Goal: Find contact information: Find contact information

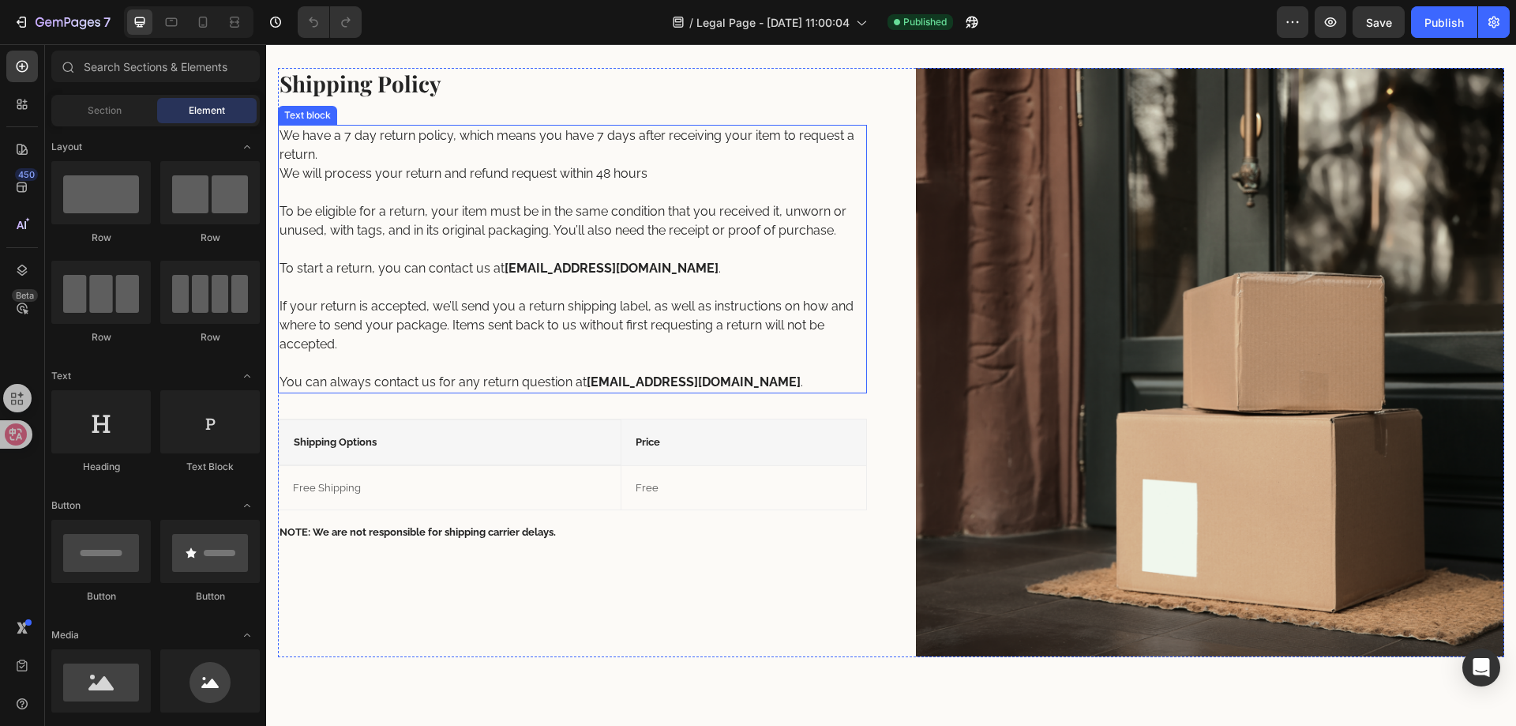
scroll to position [158, 0]
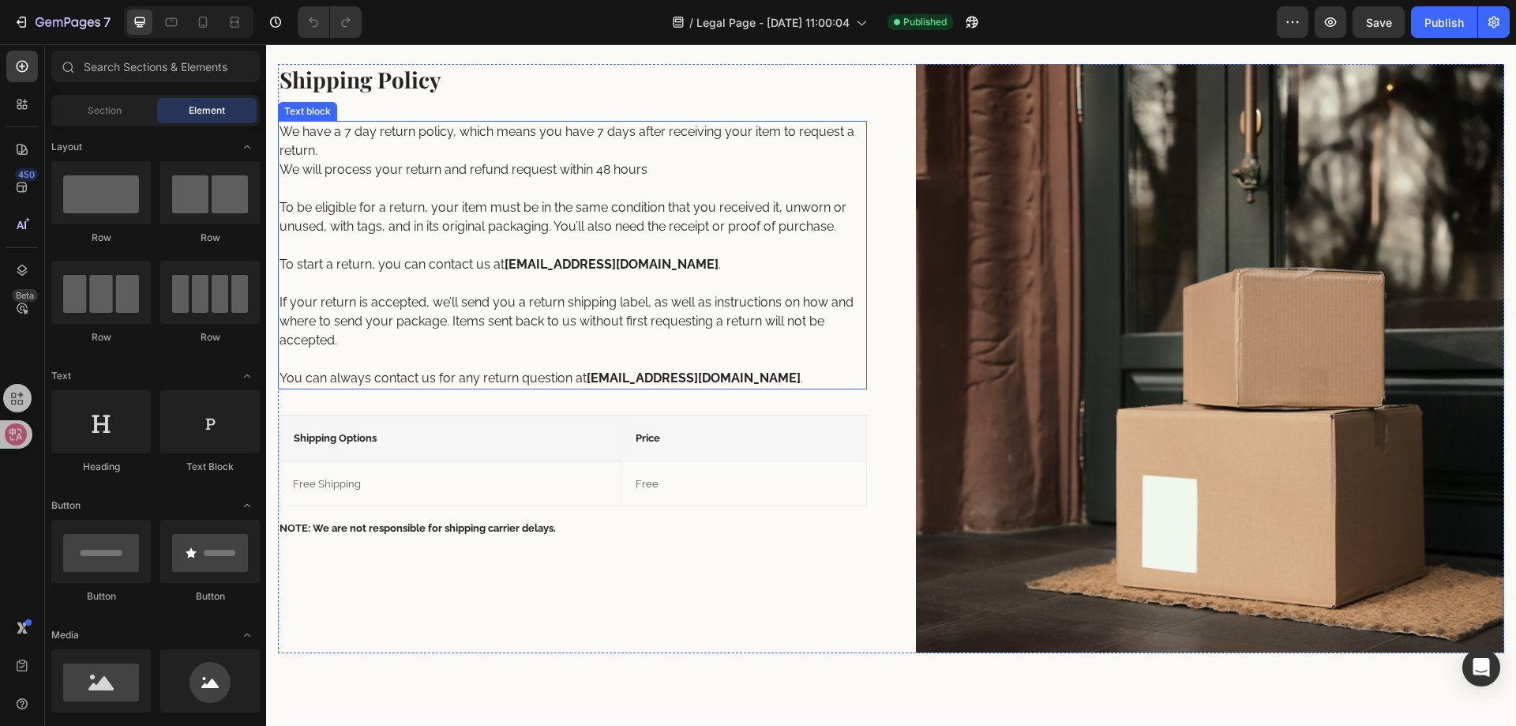
click at [645, 377] on strong "[EMAIL_ADDRESS][DOMAIN_NAME]" at bounding box center [694, 377] width 214 height 15
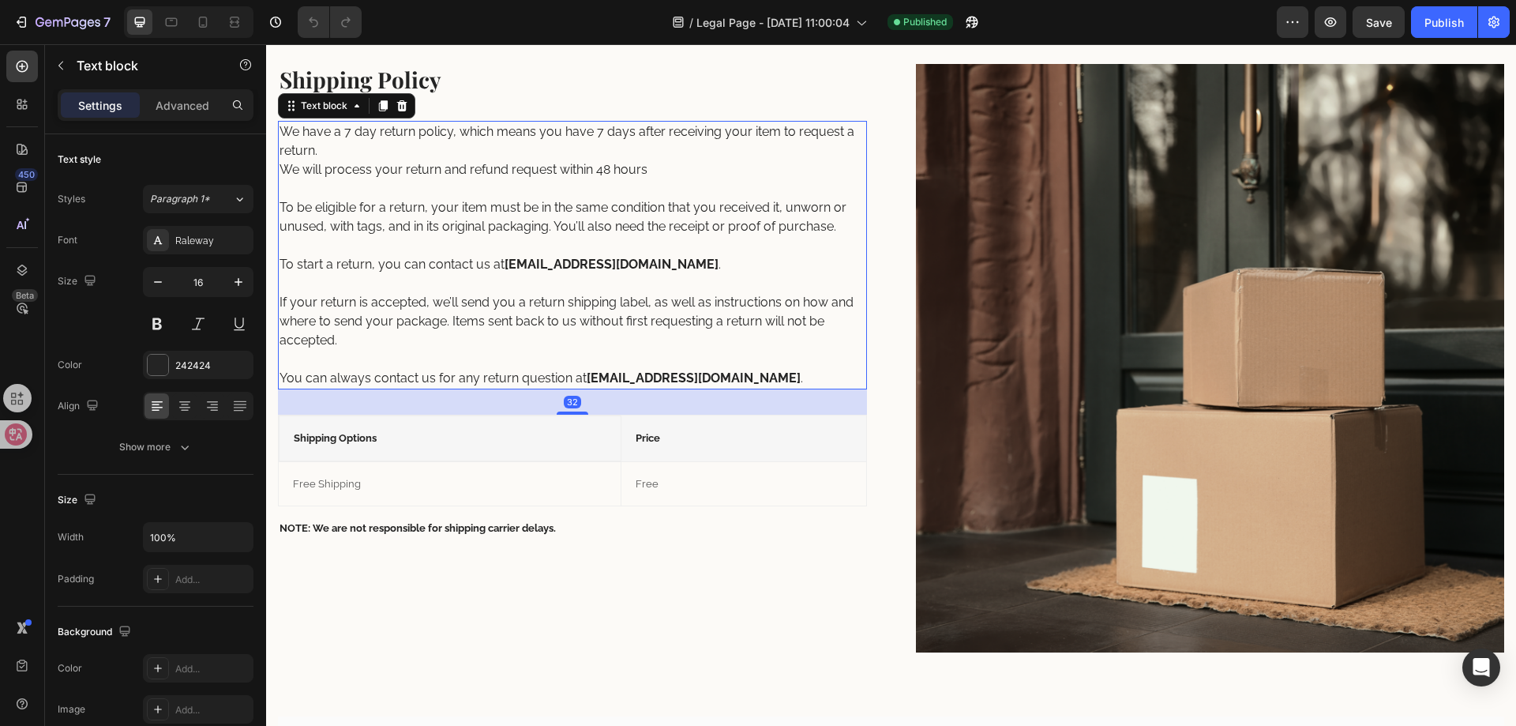
click at [644, 374] on strong "[EMAIL_ADDRESS][DOMAIN_NAME]" at bounding box center [694, 377] width 214 height 15
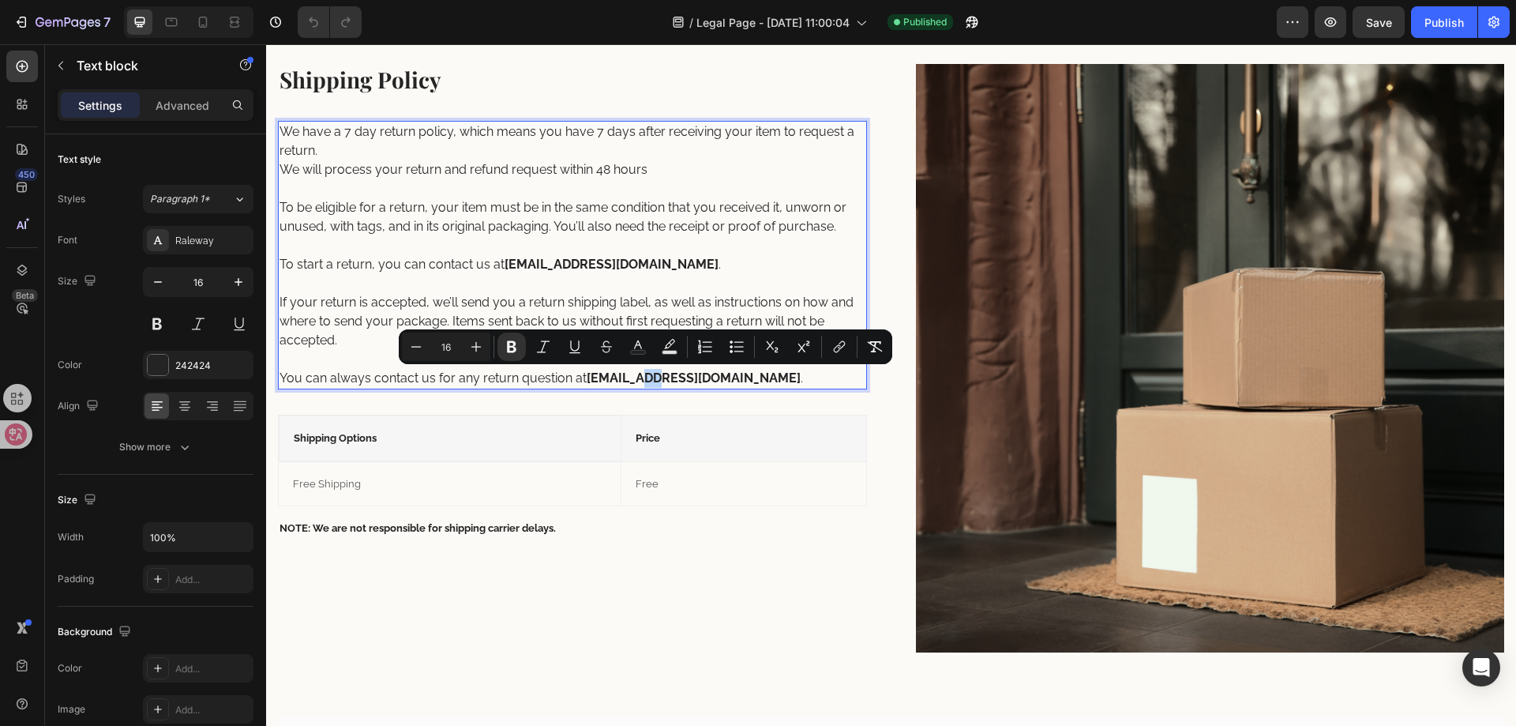
scroll to position [0, 0]
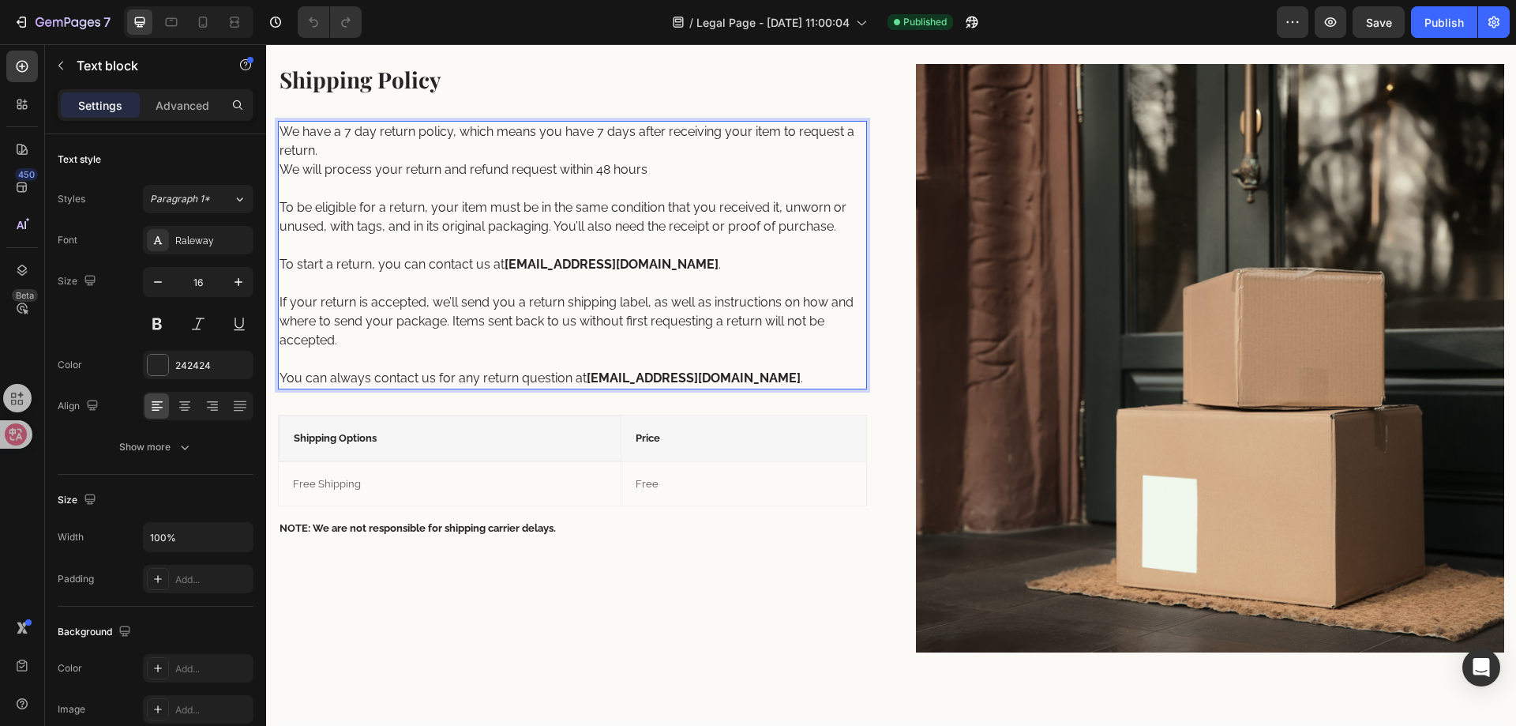
click at [588, 379] on strong "[EMAIL_ADDRESS][DOMAIN_NAME]" at bounding box center [694, 377] width 214 height 15
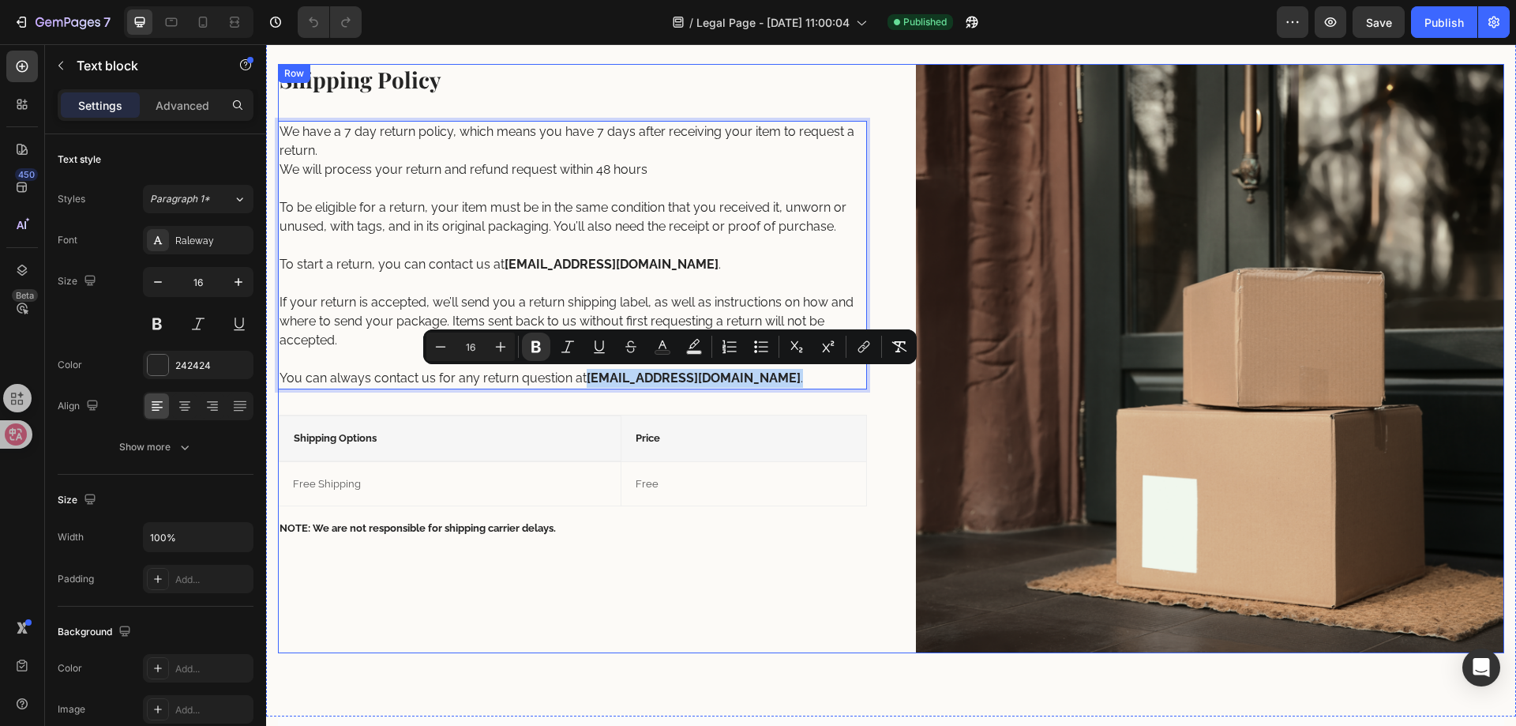
drag, startPoint x: 588, startPoint y: 379, endPoint x: 765, endPoint y: 407, distance: 179.8
click at [765, 407] on div "Shipping Policy Heading We have a 7 day return policy, which means you have 7 d…" at bounding box center [572, 358] width 589 height 589
copy p "[EMAIL_ADDRESS][DOMAIN_NAME] ."
click at [775, 374] on p "You can always contact us for any return question at [EMAIL_ADDRESS][DOMAIN_NAM…" at bounding box center [573, 369] width 586 height 38
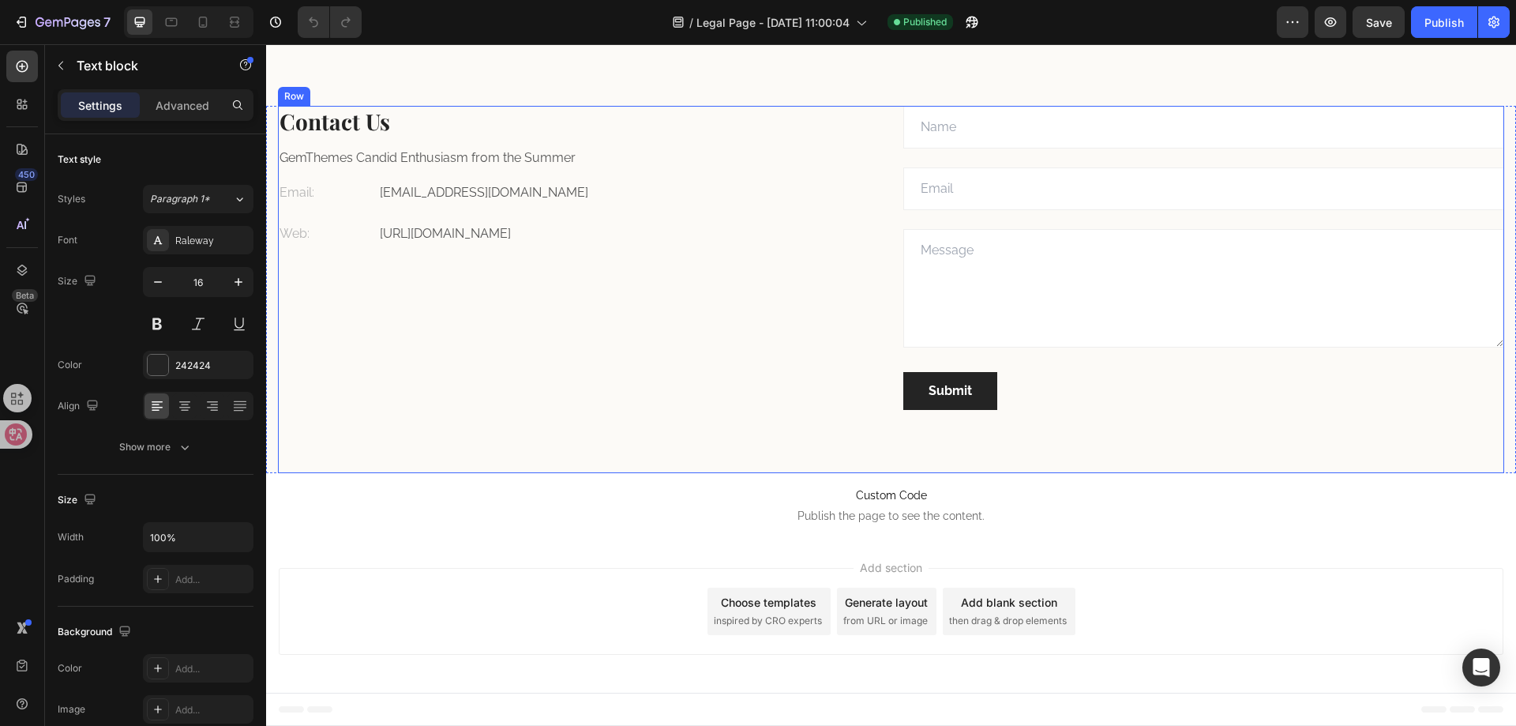
scroll to position [2072, 0]
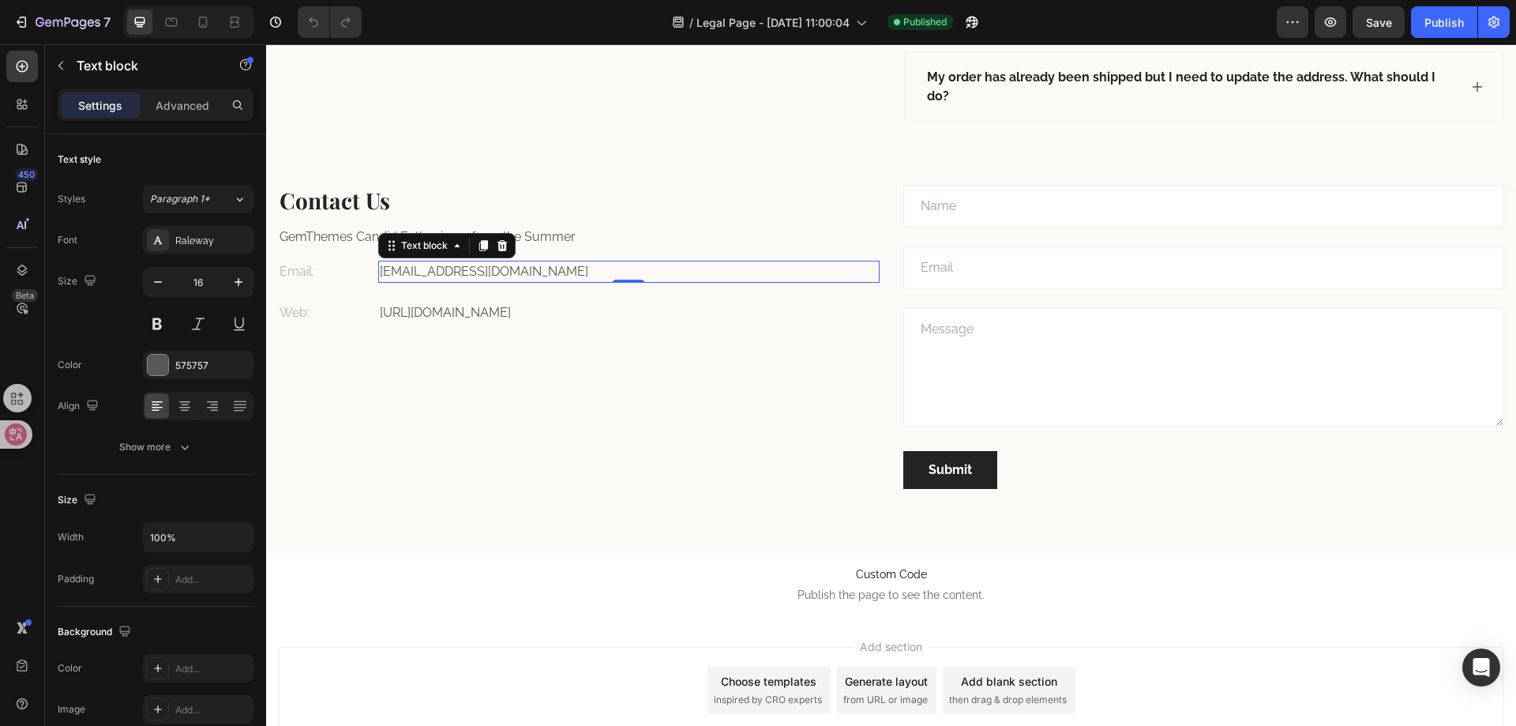
click at [486, 281] on p "[EMAIL_ADDRESS][DOMAIN_NAME]" at bounding box center [629, 271] width 498 height 19
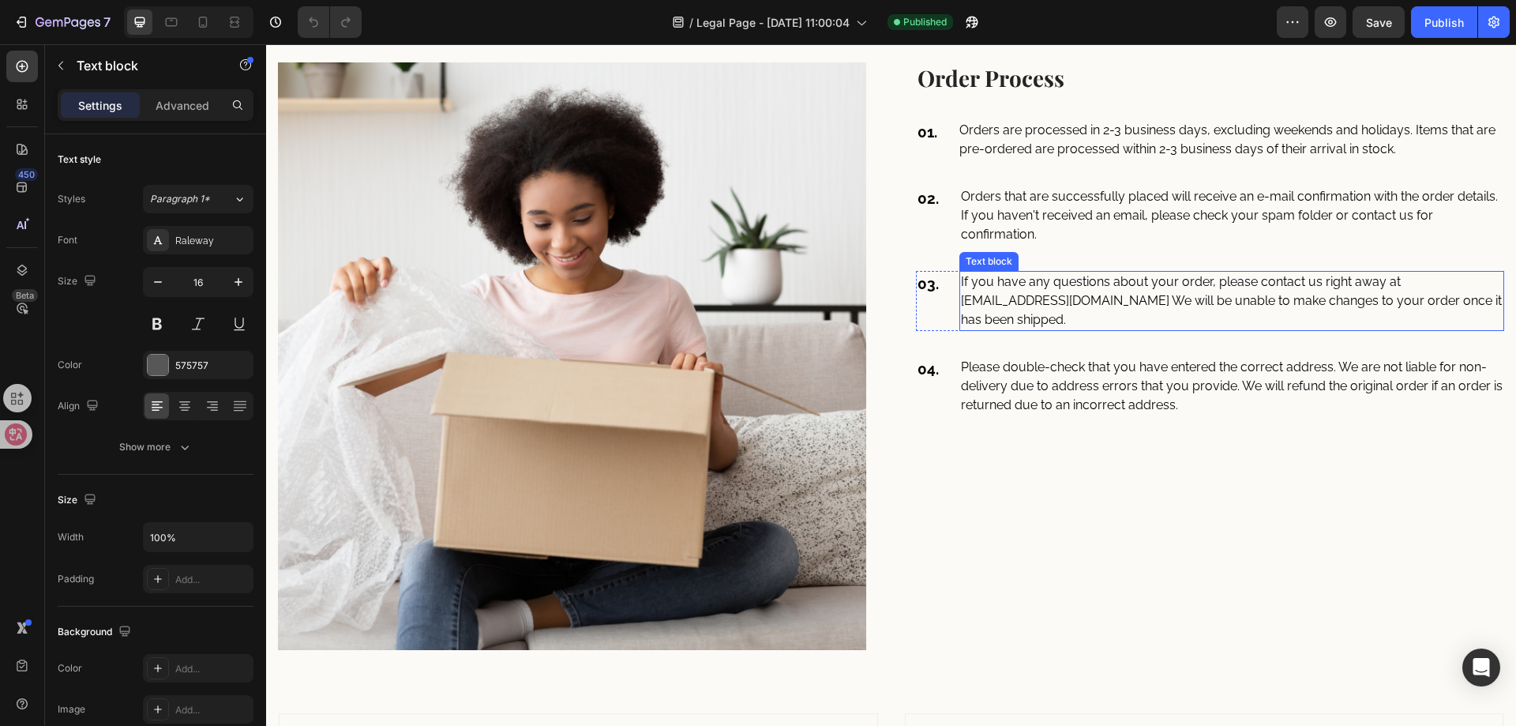
scroll to position [1441, 0]
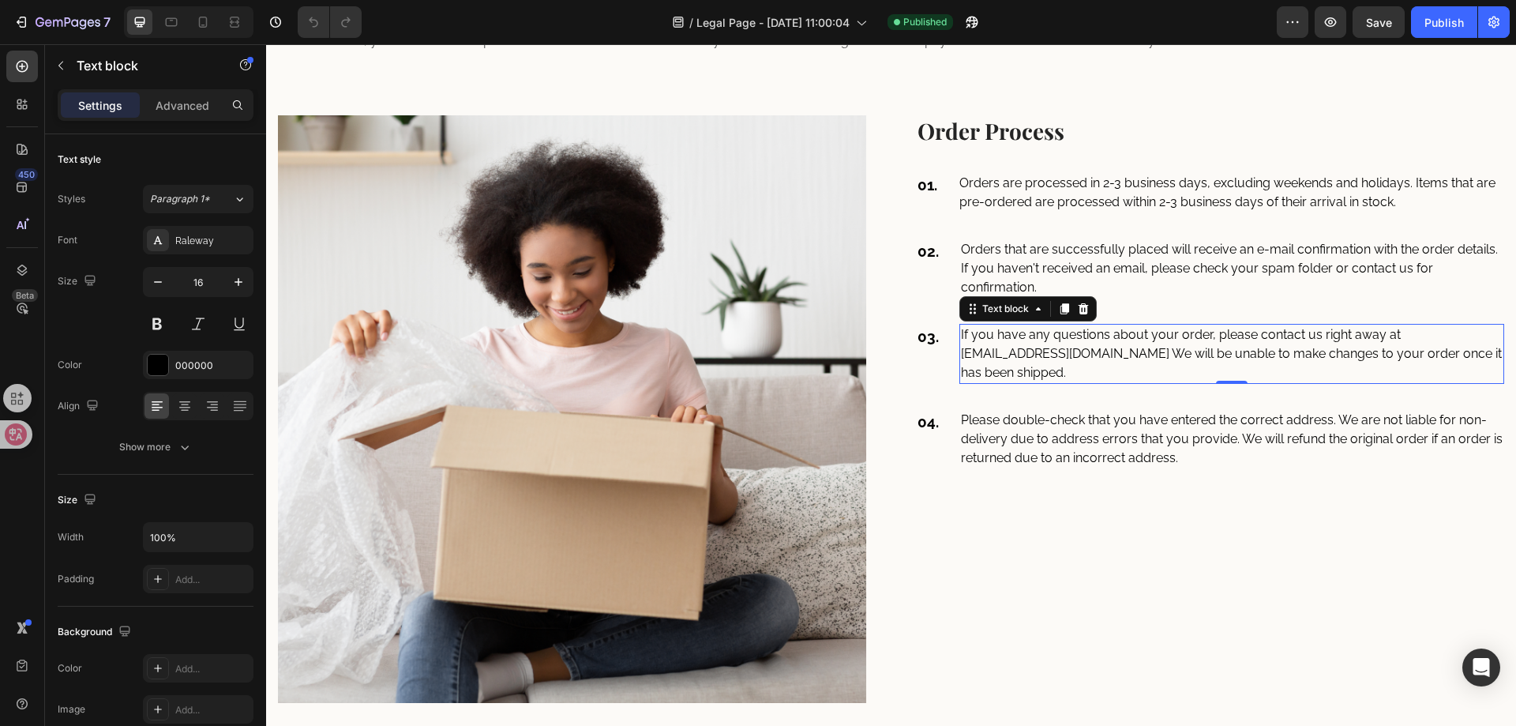
click at [1080, 347] on p "If you have any questions about your order, please contact us right away at [EM…" at bounding box center [1232, 353] width 543 height 57
click at [1088, 353] on p "If you have any questions about your order, please contact us right away at [EM…" at bounding box center [1232, 353] width 543 height 57
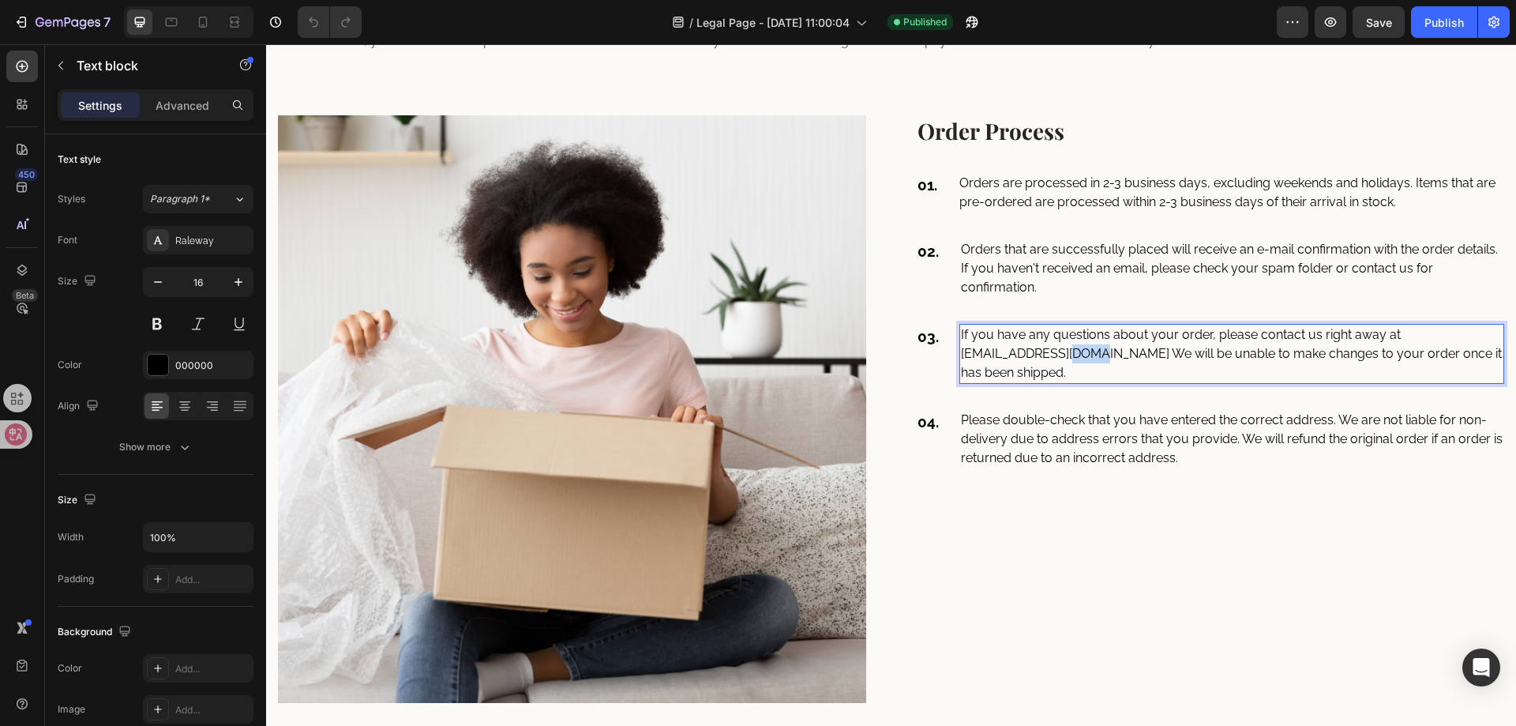
click at [1088, 353] on p "If you have any questions about your order, please contact us right away at [EM…" at bounding box center [1232, 353] width 543 height 57
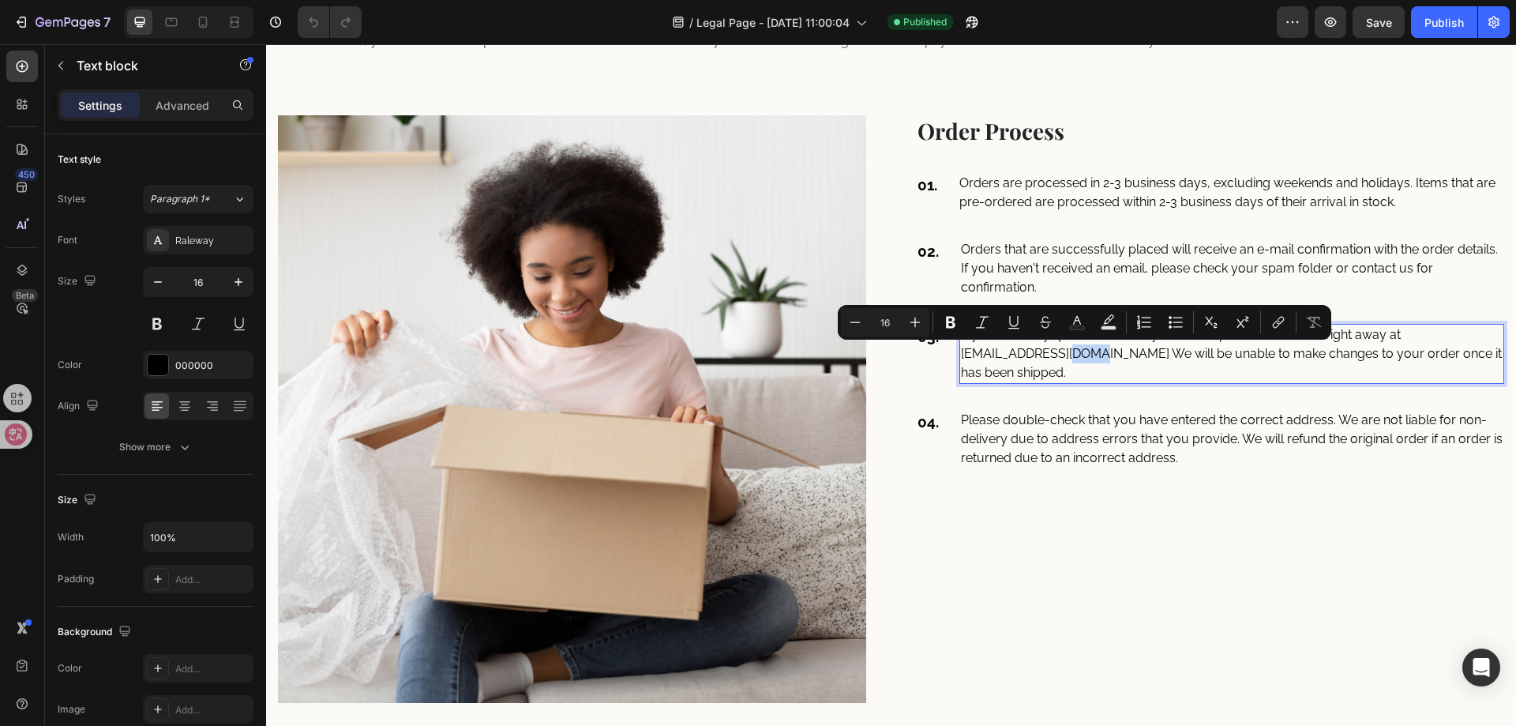
click at [1099, 359] on p "If you have any questions about your order, please contact us right away at [EM…" at bounding box center [1232, 353] width 543 height 57
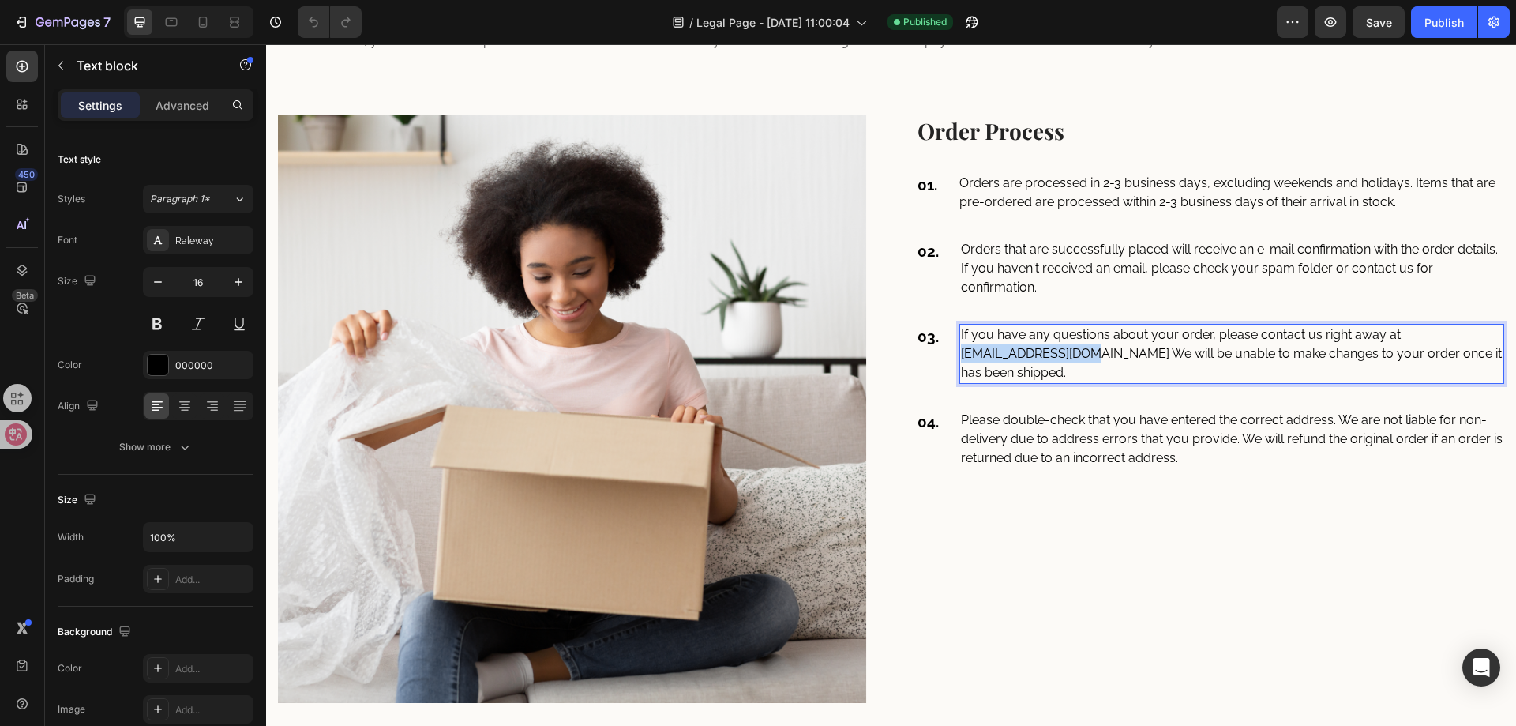
drag, startPoint x: 1095, startPoint y: 355, endPoint x: 955, endPoint y: 348, distance: 140.0
click at [961, 348] on p "If you have any questions about your order, please contact us right away at [EM…" at bounding box center [1232, 353] width 543 height 57
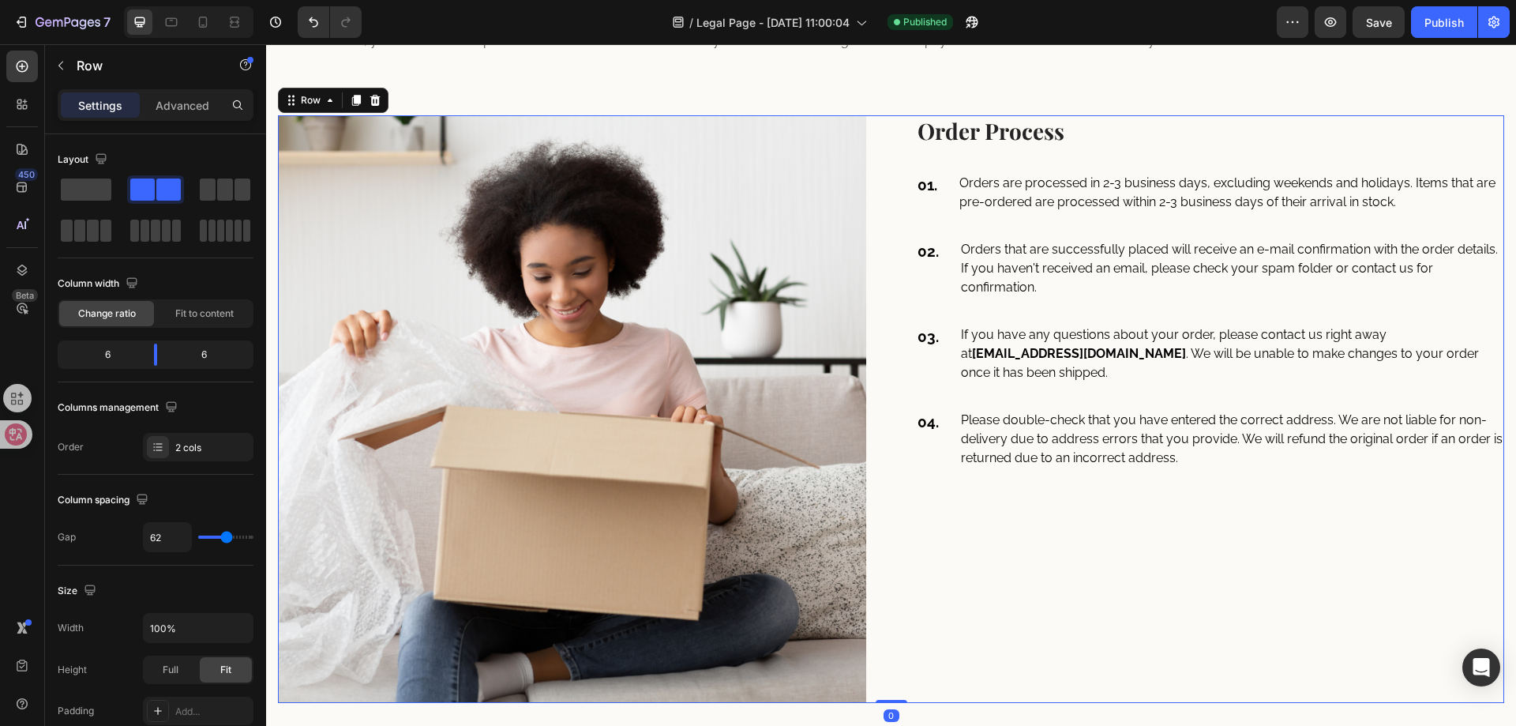
click at [1180, 302] on div "Order Process Heading 01. Text block Orders are processed in 2-3 business days,…" at bounding box center [1210, 409] width 589 height 588
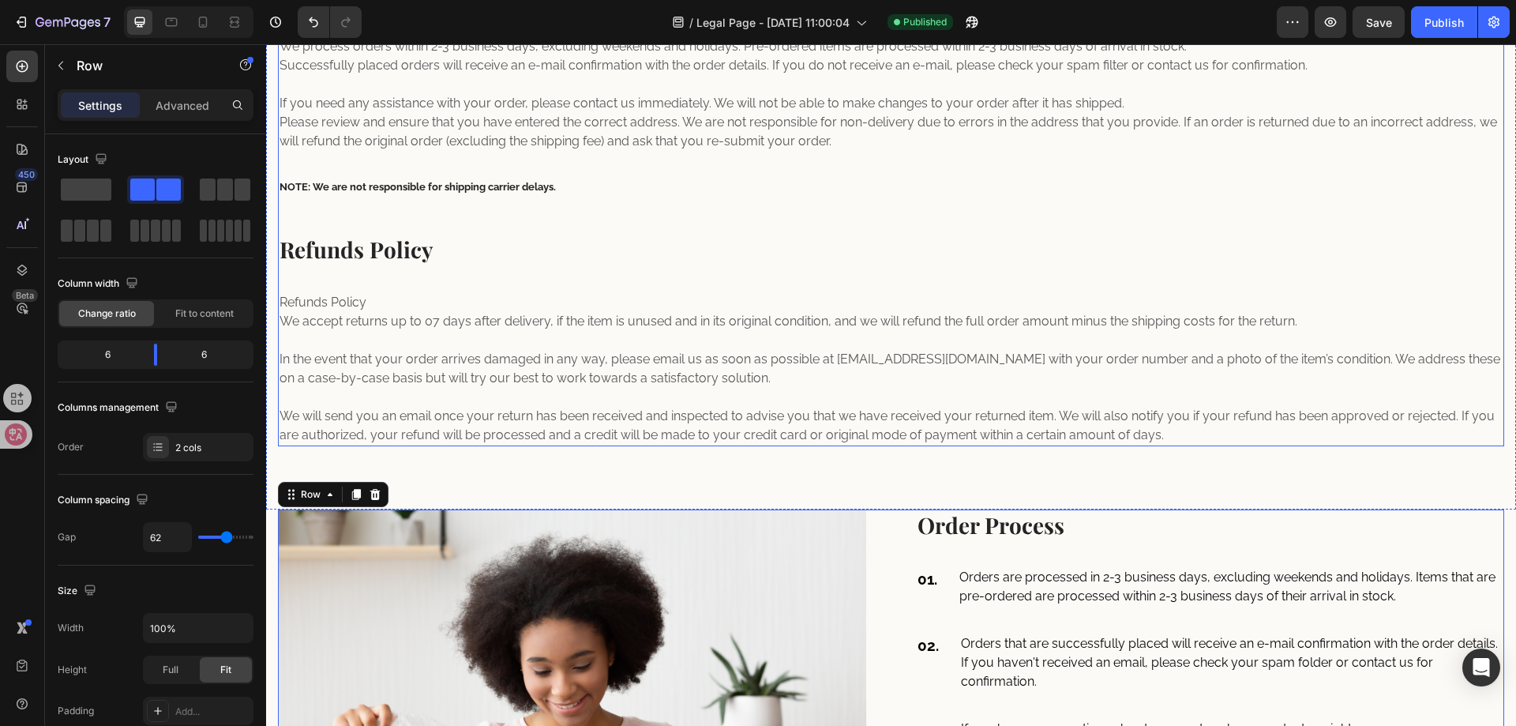
scroll to position [1046, 0]
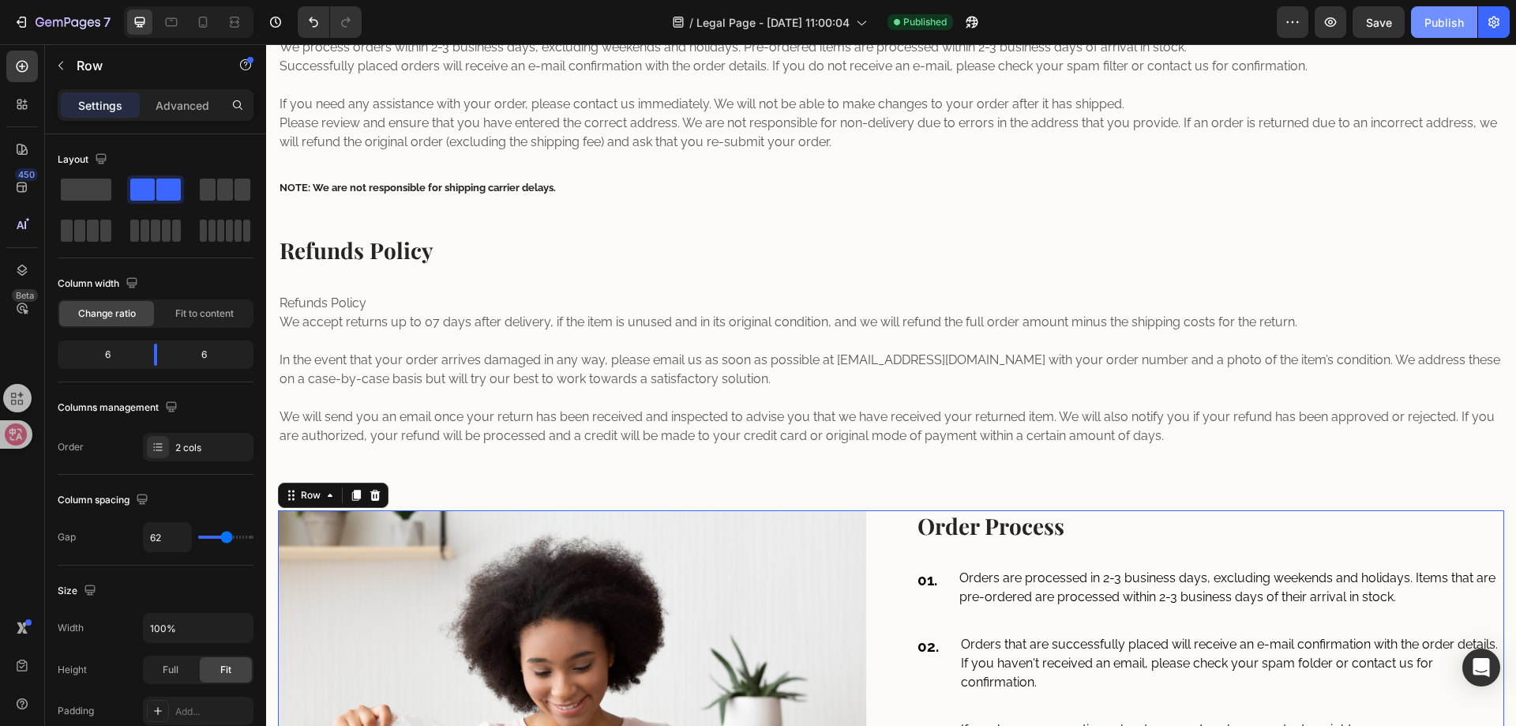
click at [1426, 26] on div "Publish" at bounding box center [1444, 22] width 39 height 17
